Goal: Task Accomplishment & Management: Use online tool/utility

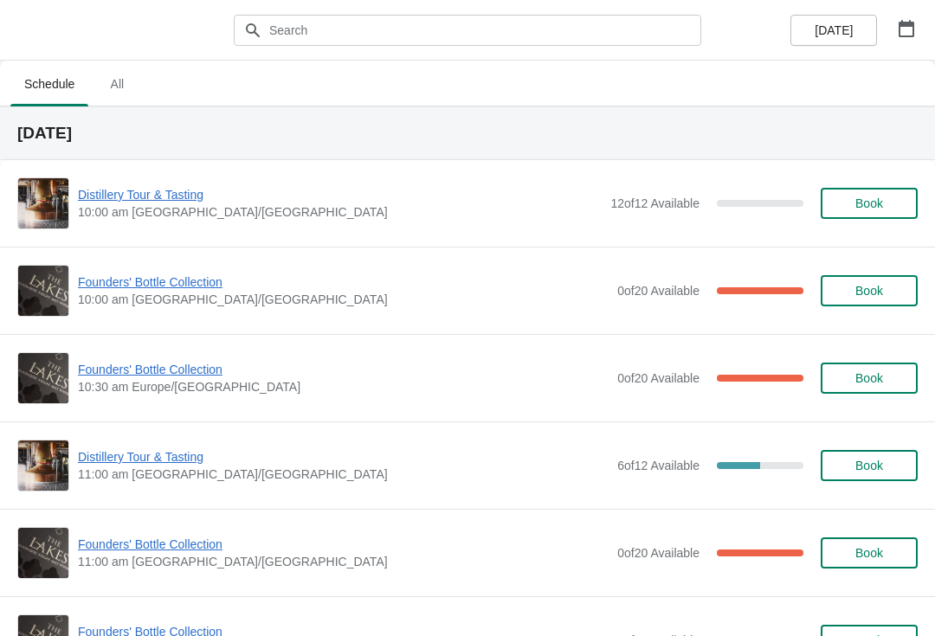
scroll to position [1755, 0]
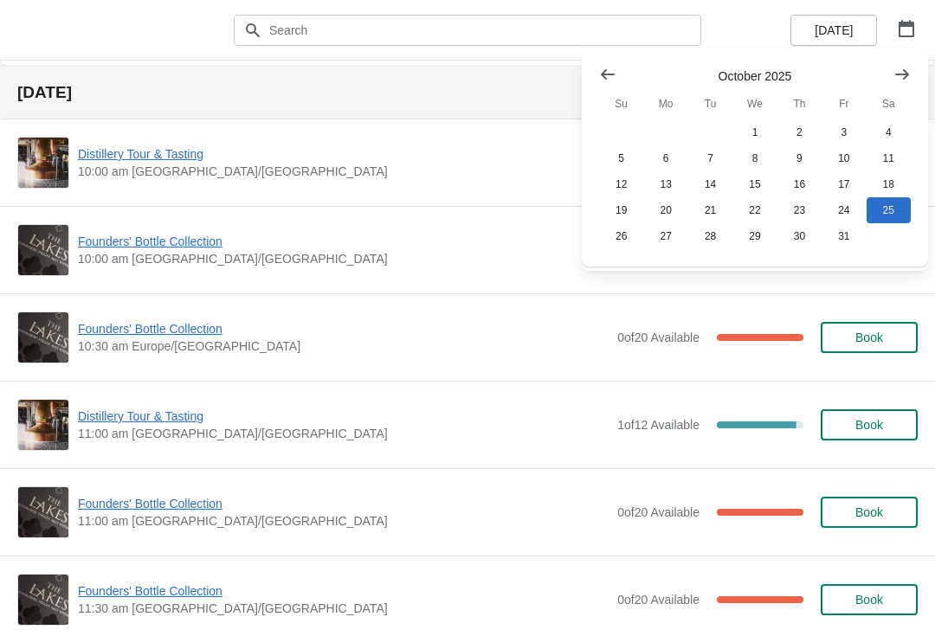
click at [761, 133] on button "1" at bounding box center [755, 132] width 44 height 26
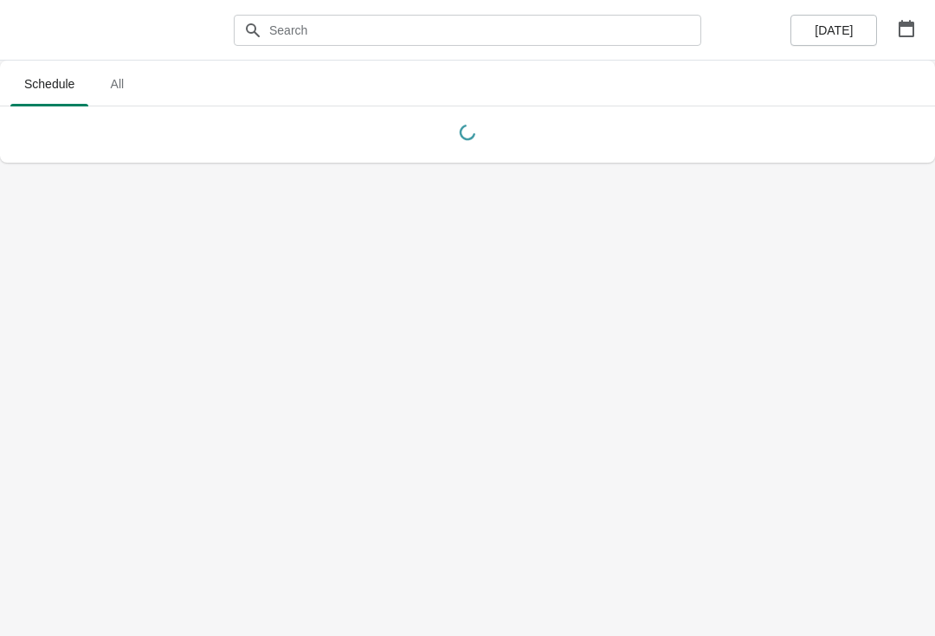
scroll to position [0, 0]
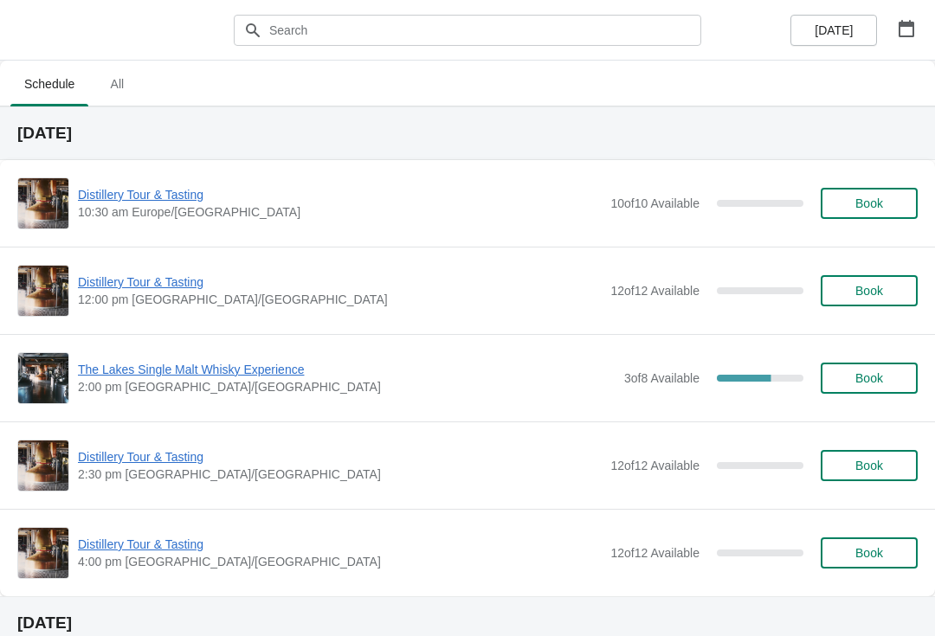
click at [223, 371] on span "The Lakes Single Malt Whisky Experience" at bounding box center [347, 369] width 538 height 17
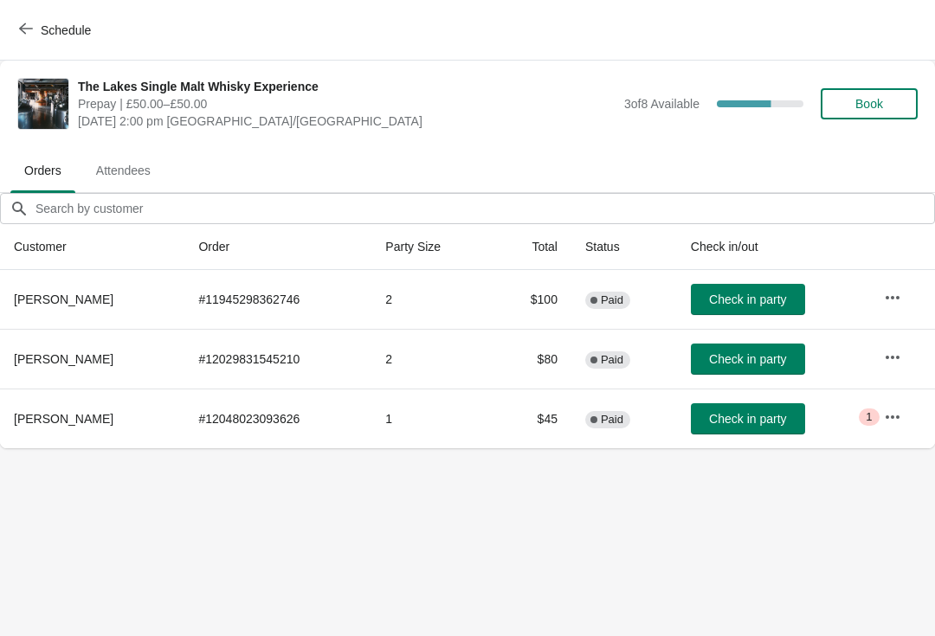
click at [46, 23] on span "Schedule" at bounding box center [66, 30] width 50 height 14
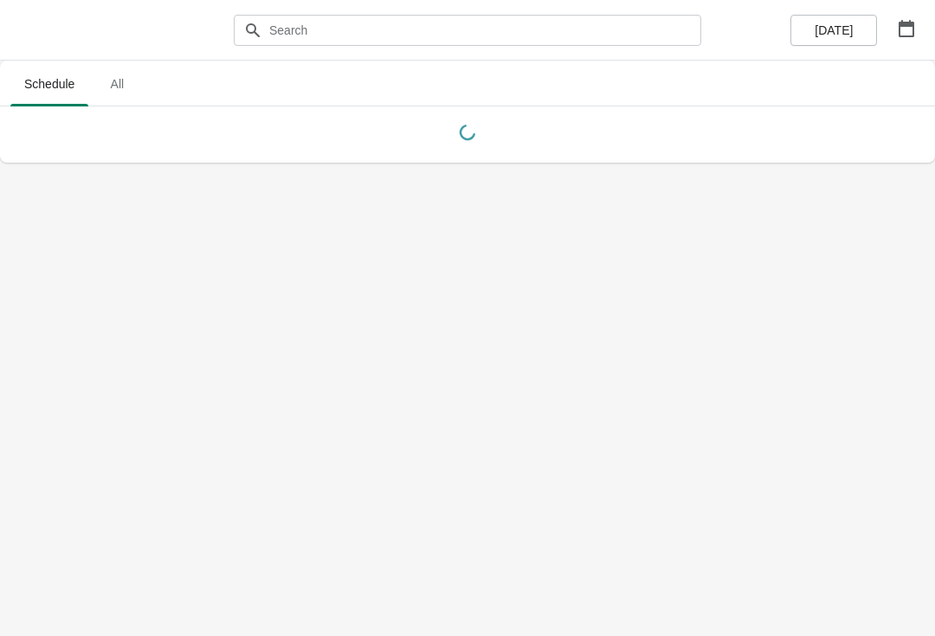
click at [920, 29] on button "button" at bounding box center [906, 28] width 31 height 31
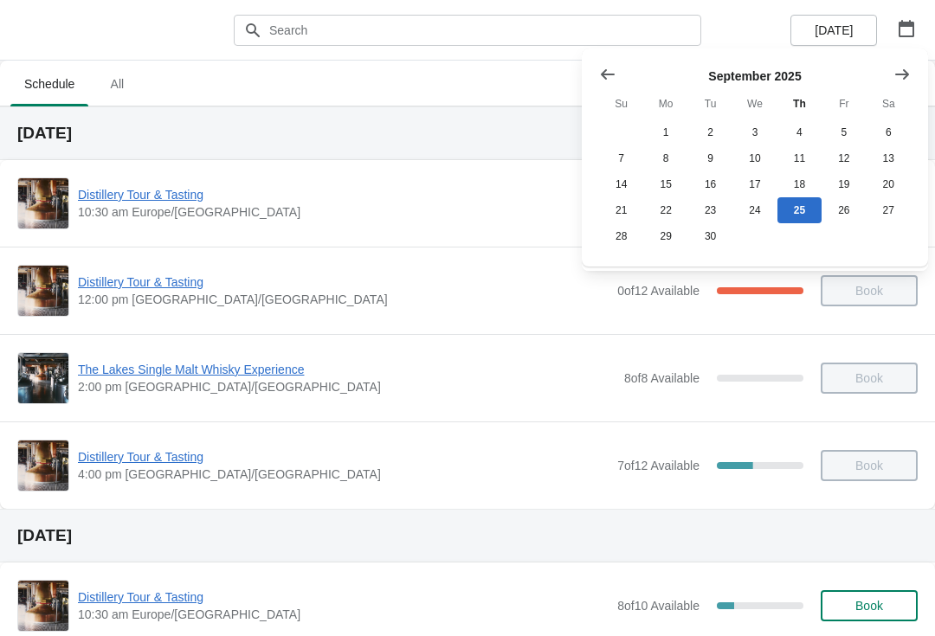
click at [611, 87] on button "Show previous month, August 2025" at bounding box center [607, 74] width 31 height 31
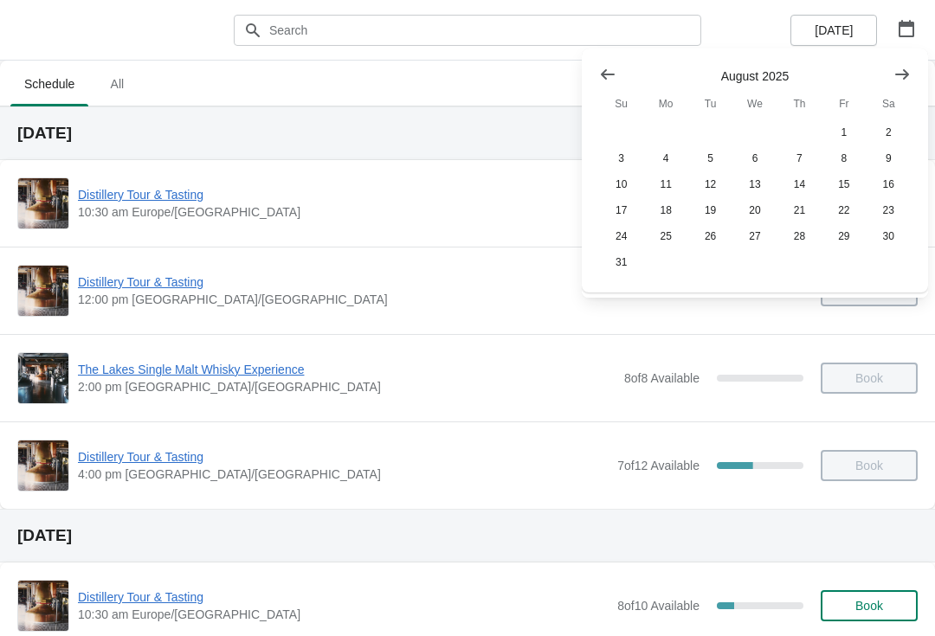
click at [617, 64] on button "Show previous month, July 2025" at bounding box center [607, 74] width 31 height 31
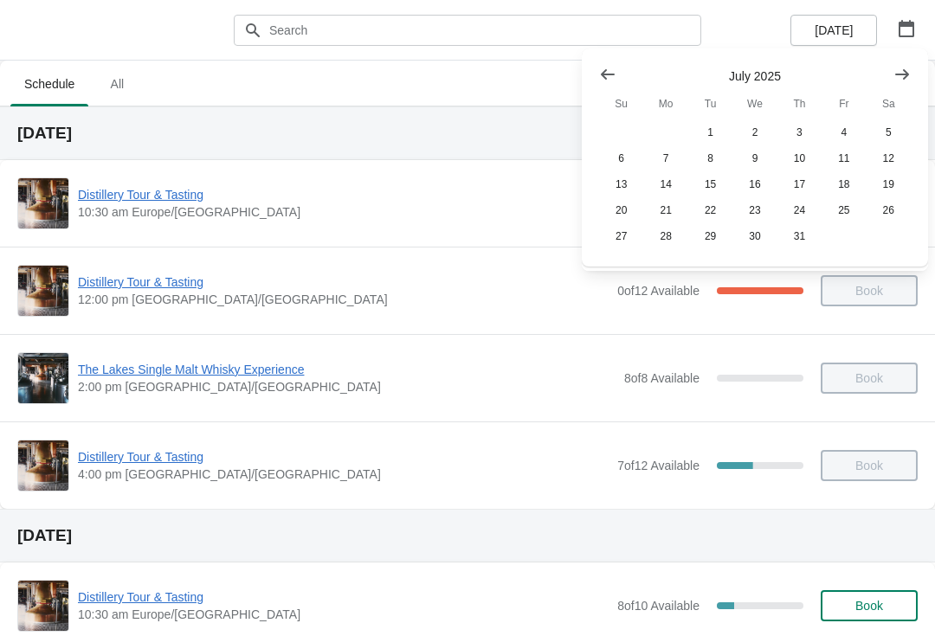
click at [611, 72] on icon "Show previous month, June 2025" at bounding box center [607, 74] width 17 height 17
click at [607, 73] on icon "Show previous month, May 2025" at bounding box center [607, 74] width 17 height 17
click at [611, 73] on icon "Show previous month, April 2025" at bounding box center [607, 74] width 17 height 17
click at [891, 207] on button "26" at bounding box center [889, 210] width 44 height 26
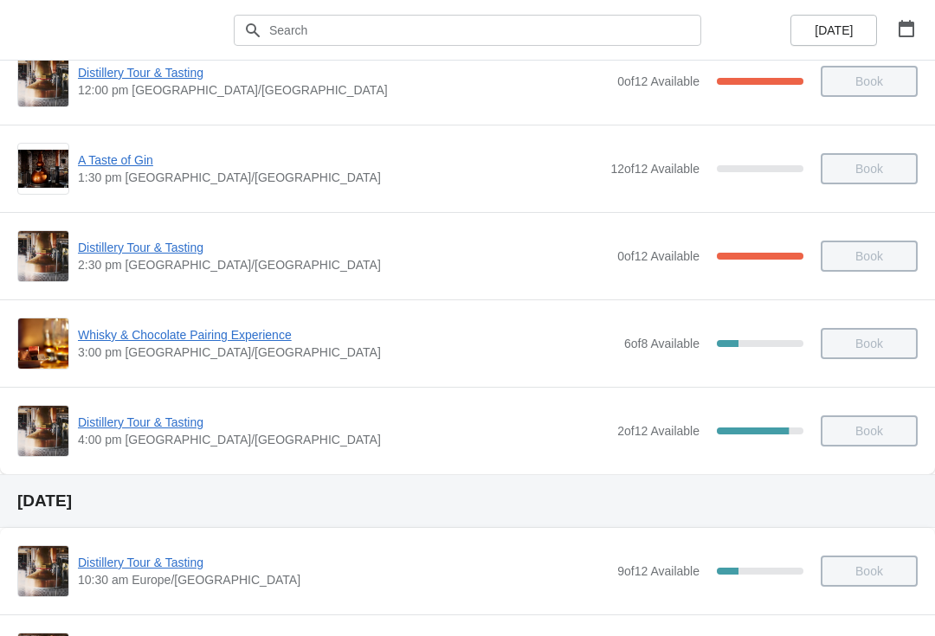
scroll to position [325, 0]
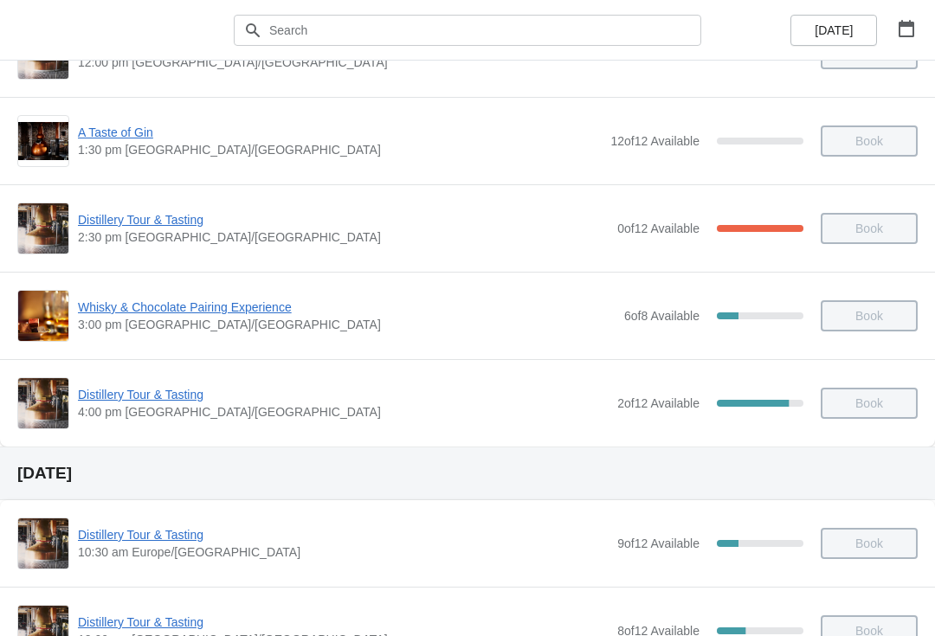
click at [155, 387] on span "Distillery Tour & Tasting" at bounding box center [343, 394] width 531 height 17
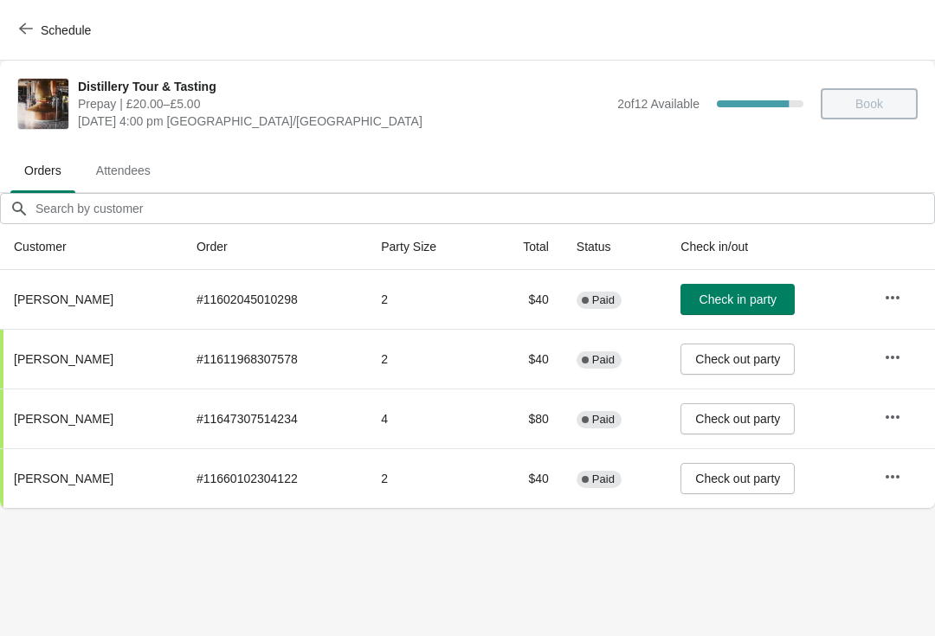
click at [900, 297] on icon "button" at bounding box center [893, 296] width 14 height 3
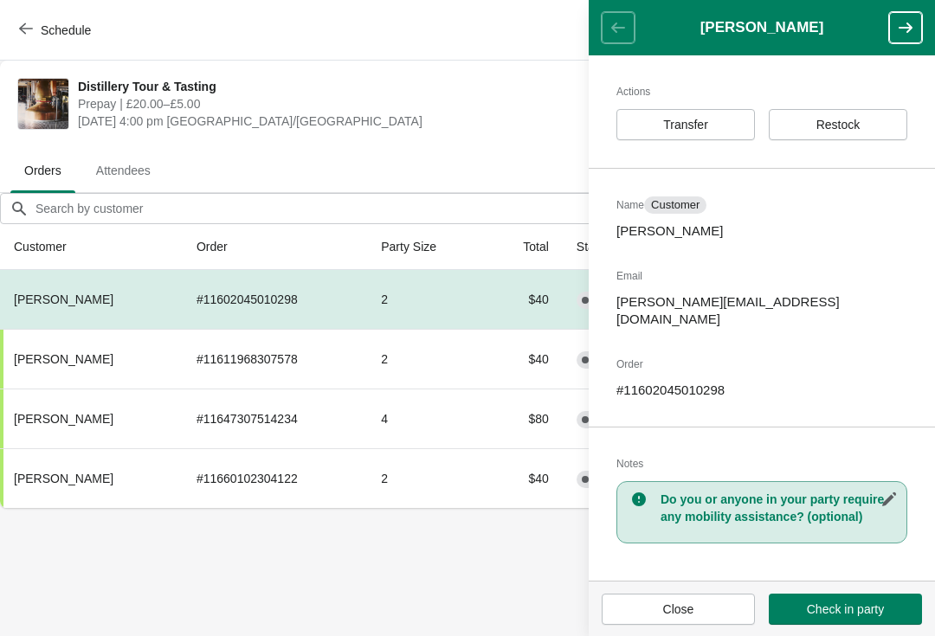
click at [694, 126] on span "Transfer" at bounding box center [685, 125] width 45 height 14
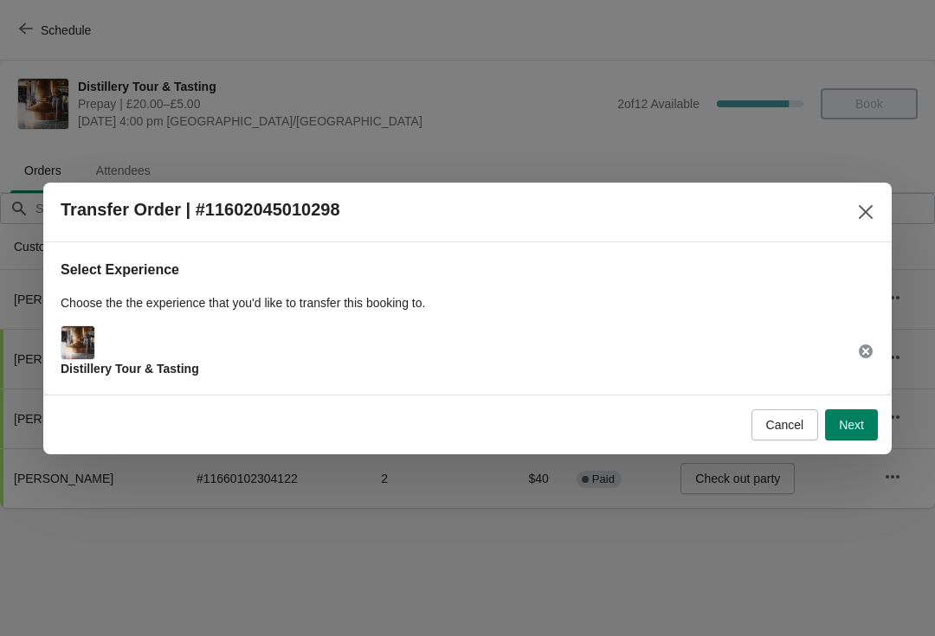
click at [855, 420] on span "Next" at bounding box center [851, 425] width 25 height 14
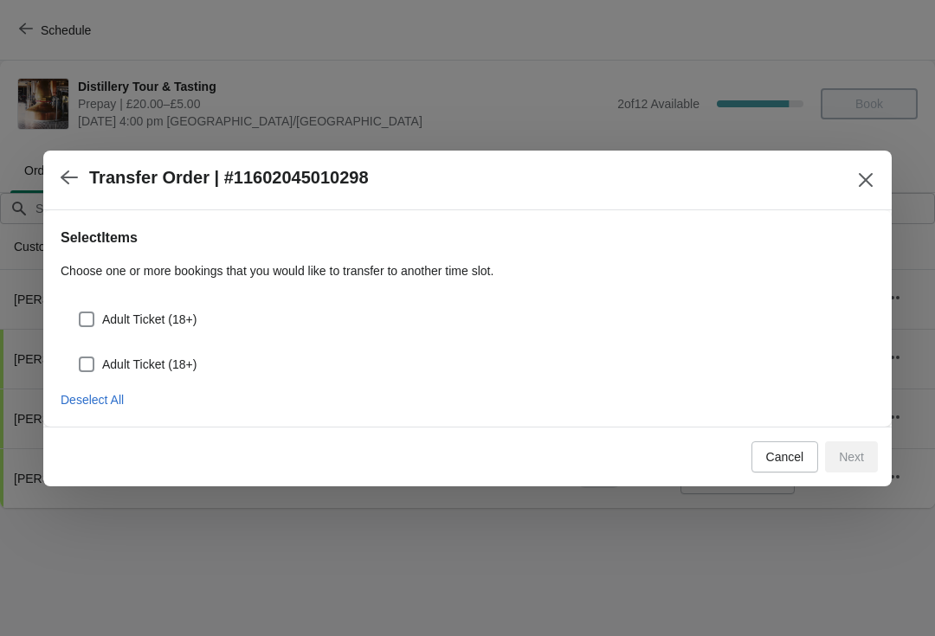
click at [171, 362] on span "Adult Ticket (18+)" at bounding box center [149, 364] width 94 height 17
click at [80, 358] on input "Adult Ticket (18+)" at bounding box center [79, 357] width 1 height 1
checkbox input "true"
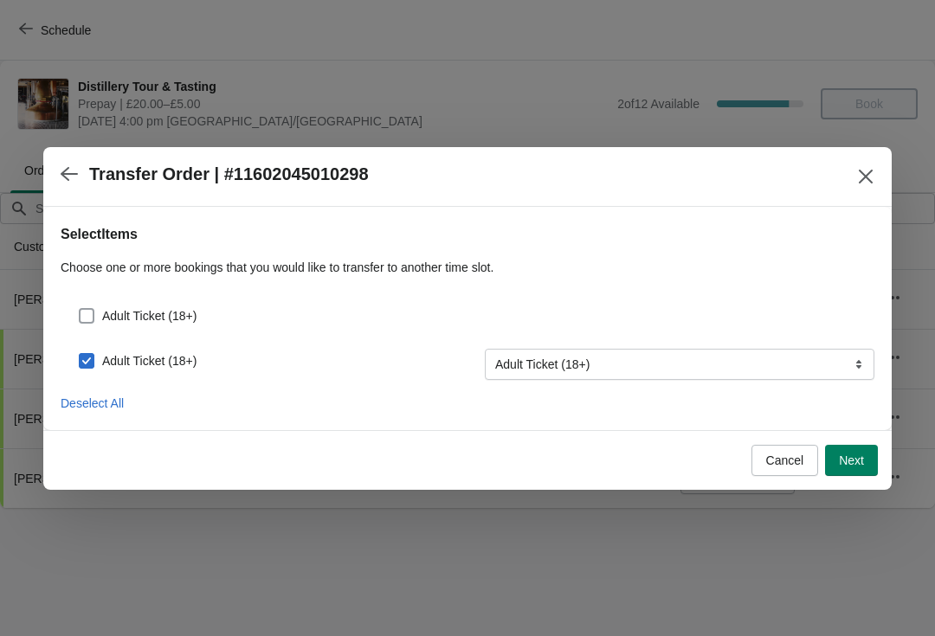
click at [168, 310] on span "Adult Ticket (18+)" at bounding box center [149, 315] width 94 height 17
click at [80, 309] on input "Adult Ticket (18+)" at bounding box center [79, 308] width 1 height 1
checkbox input "true"
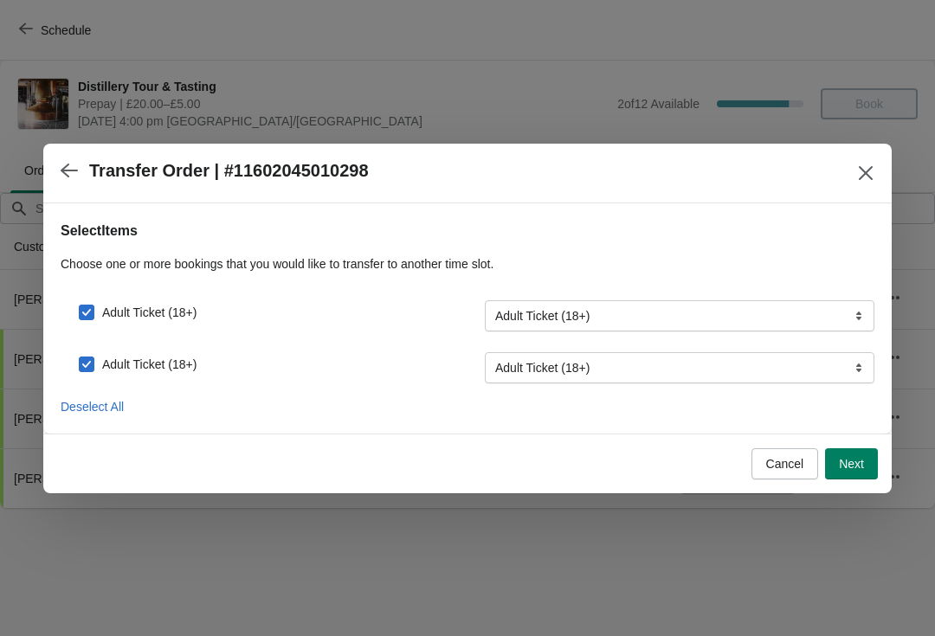
click at [856, 470] on span "Next" at bounding box center [851, 464] width 25 height 14
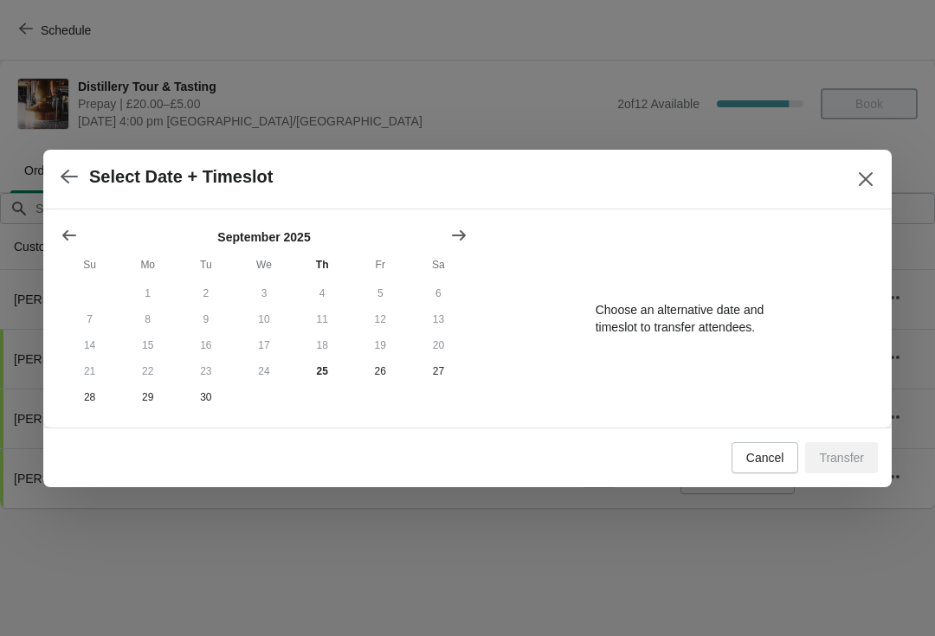
click at [461, 229] on icon "Show next month, October 2025" at bounding box center [459, 234] width 14 height 10
click at [441, 294] on button "4" at bounding box center [439, 294] width 58 height 26
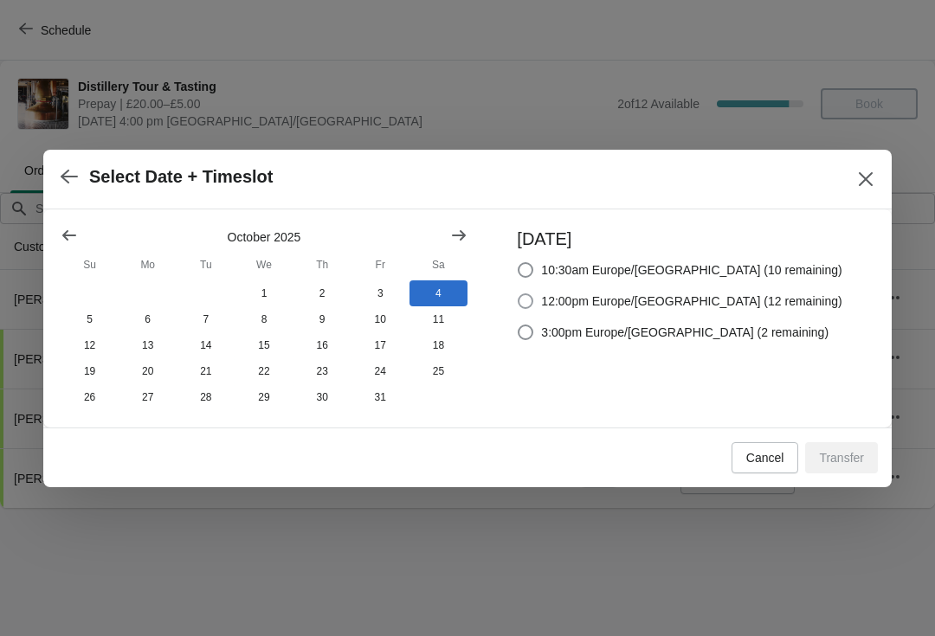
click at [762, 304] on span "12:00pm Europe/[GEOGRAPHIC_DATA] (12 remaining)" at bounding box center [691, 301] width 300 height 17
click at [519, 294] on input "12:00pm Europe/[GEOGRAPHIC_DATA] (12 remaining)" at bounding box center [518, 294] width 1 height 1
radio input "true"
click at [845, 459] on span "Transfer" at bounding box center [841, 458] width 45 height 14
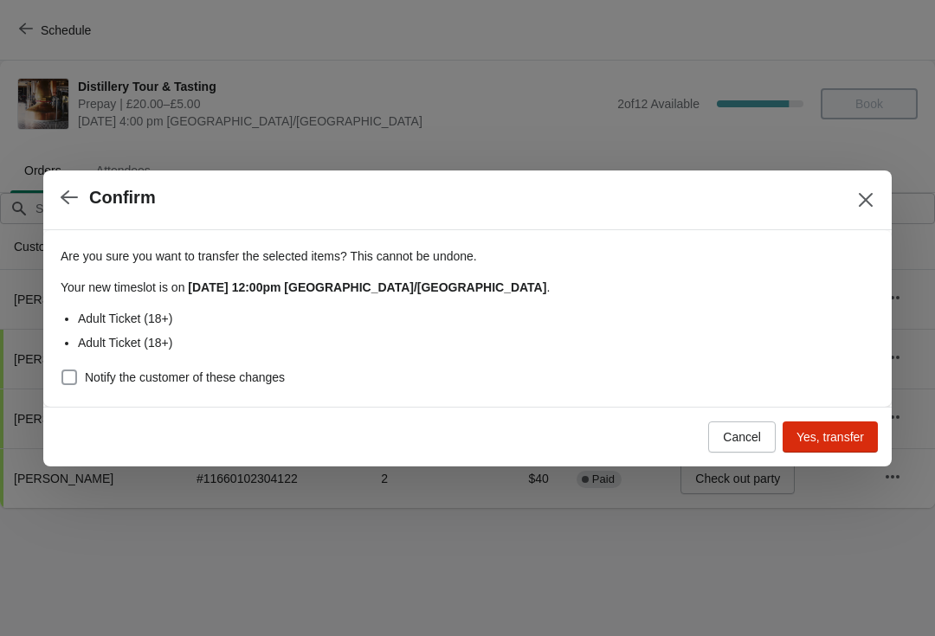
click at [260, 370] on span "Notify the customer of these changes" at bounding box center [185, 377] width 200 height 17
click at [62, 370] on input "Notify the customer of these changes" at bounding box center [61, 370] width 1 height 1
checkbox input "true"
click at [840, 442] on span "Yes, transfer" at bounding box center [831, 437] width 68 height 14
